Goal: Find specific page/section: Find specific page/section

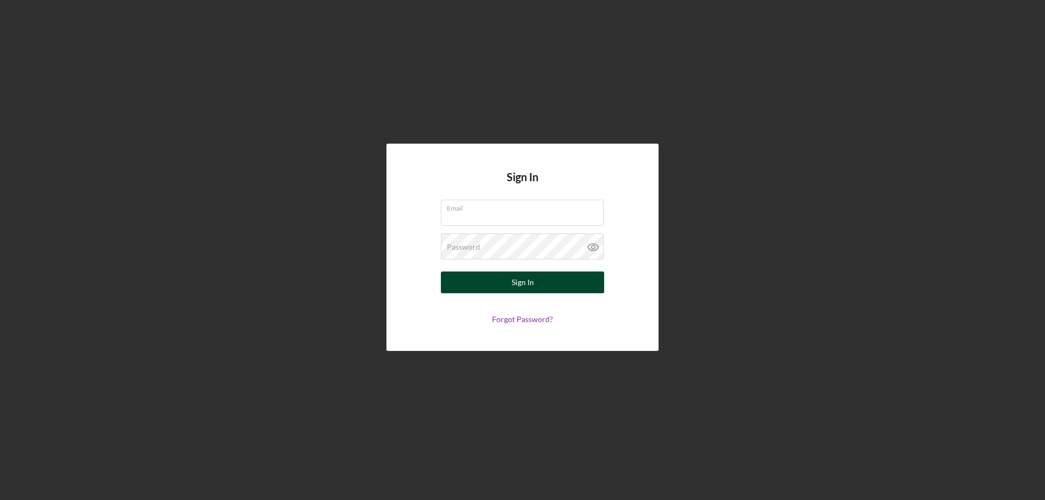
type input "[PERSON_NAME][EMAIL_ADDRESS][DOMAIN_NAME]"
click at [535, 280] on button "Sign In" at bounding box center [522, 283] width 163 height 22
